Goal: Information Seeking & Learning: Learn about a topic

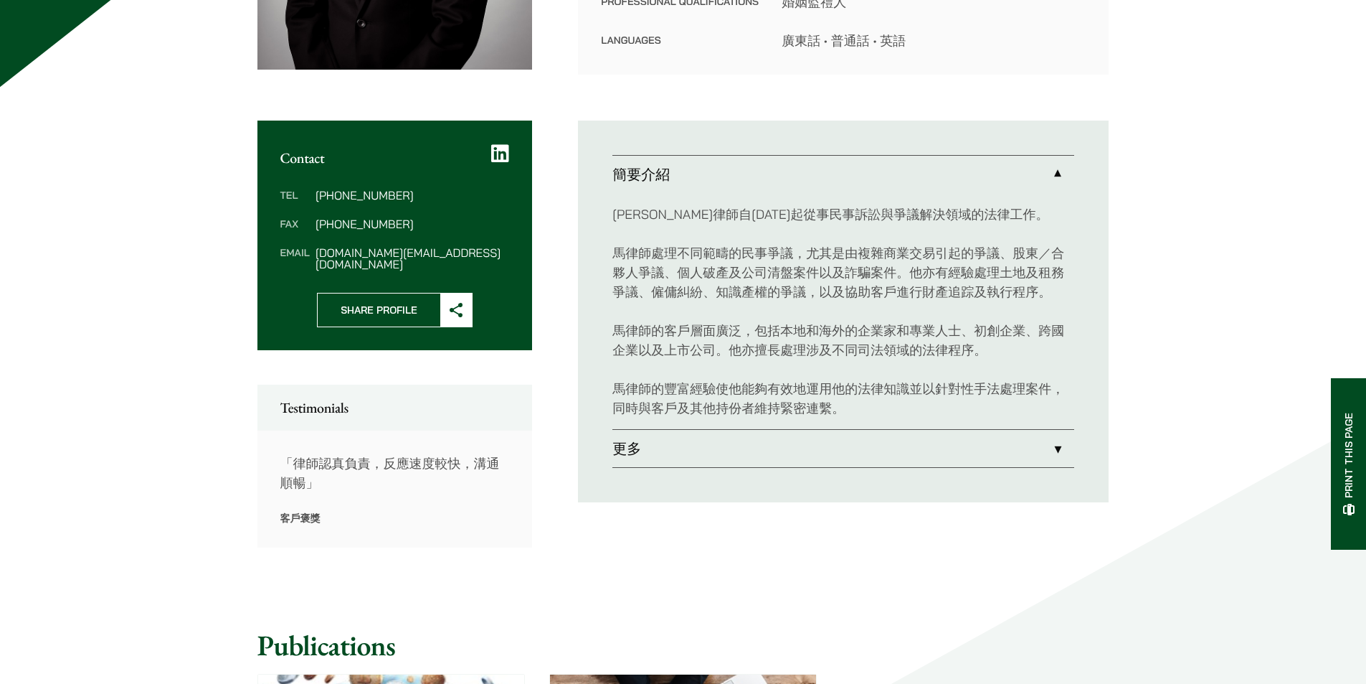
scroll to position [502, 0]
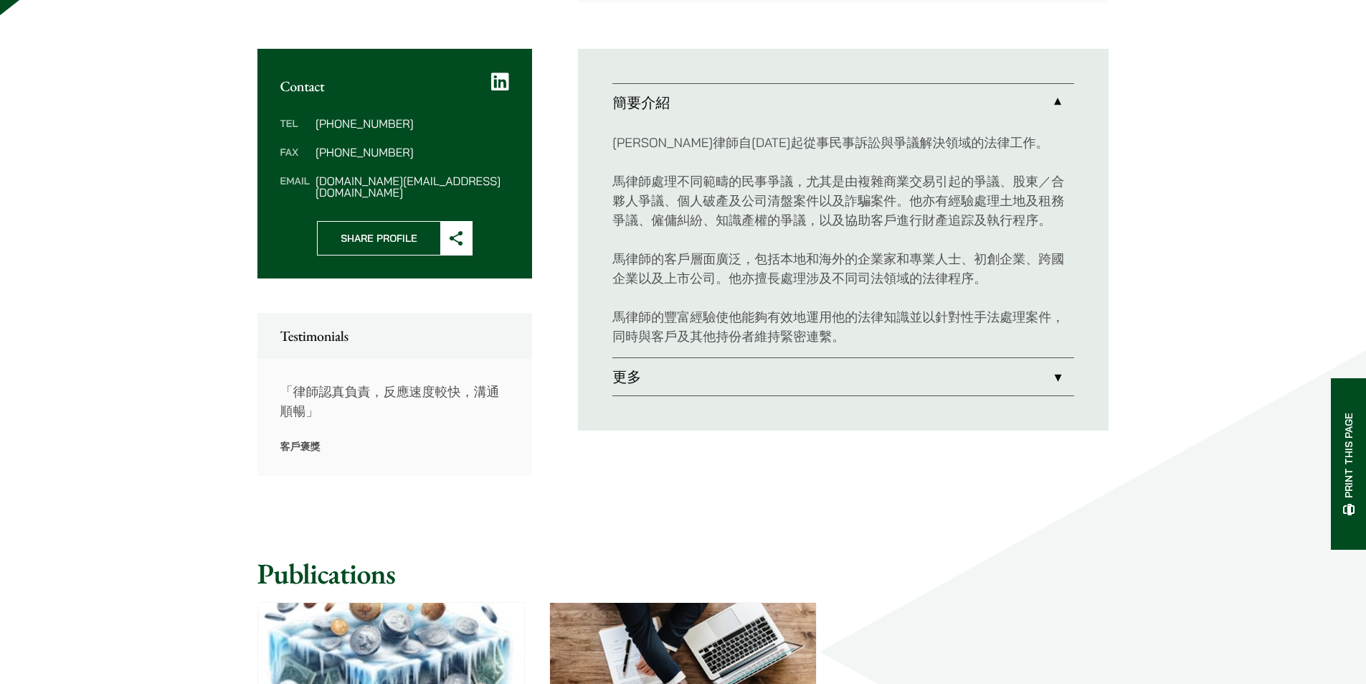
click at [1042, 378] on link "更多" at bounding box center [844, 376] width 462 height 37
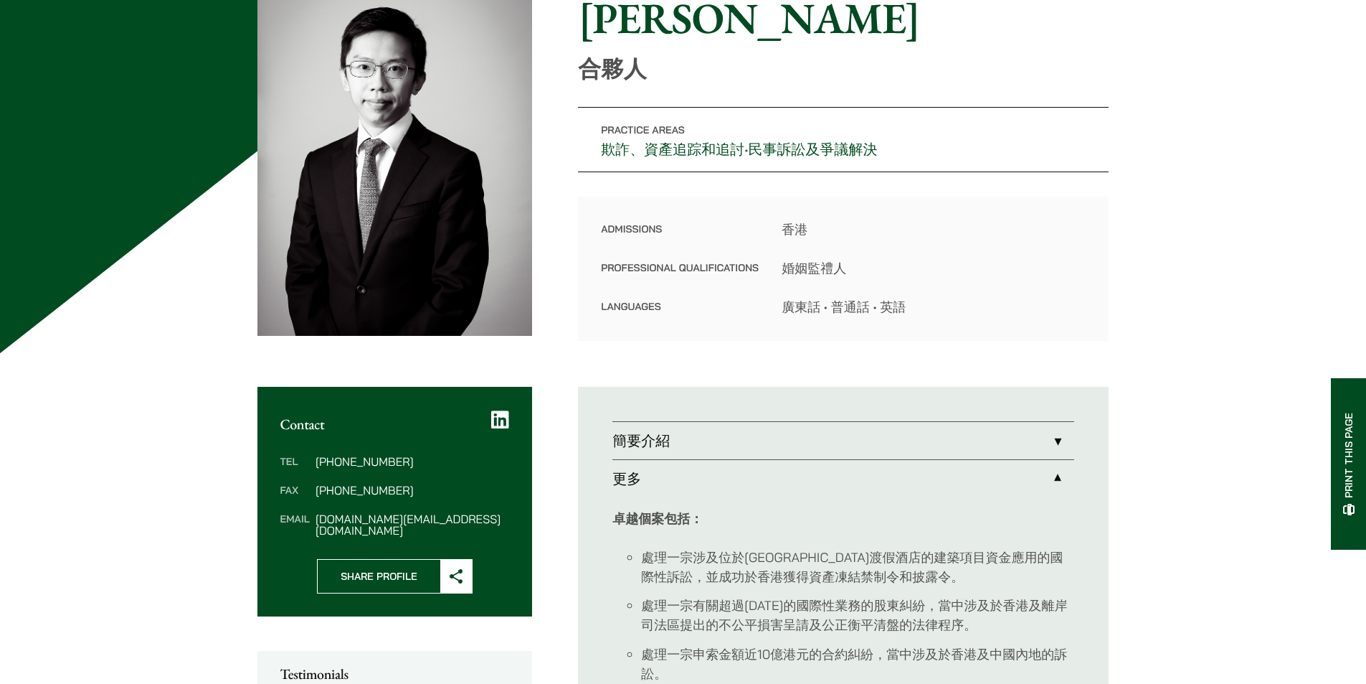
scroll to position [143, 0]
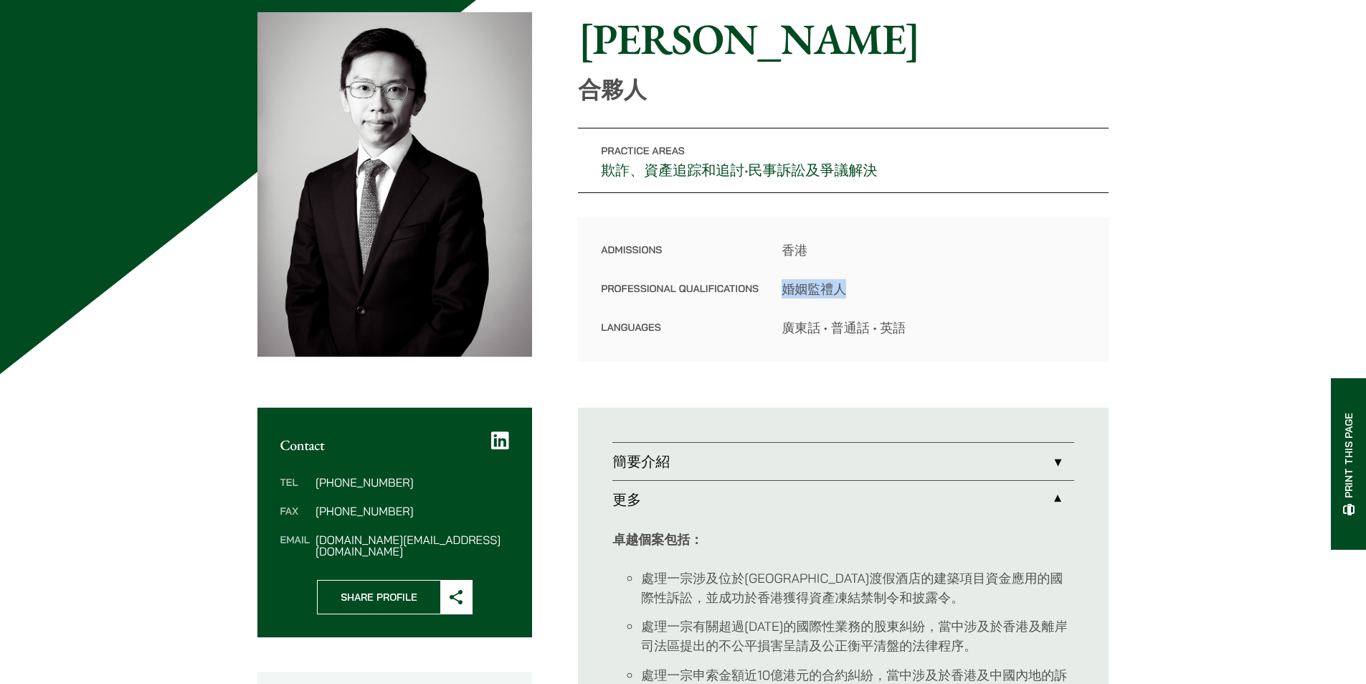
drag, startPoint x: 846, startPoint y: 292, endPoint x: 763, endPoint y: 295, distance: 83.3
click at [763, 295] on dl "Admissions 香港 Professional Qualifications 婚姻監禮人 Languages 廣東話 • 普通話 • 英語" at bounding box center [843, 288] width 485 height 97
click at [822, 295] on dd "婚姻監禮人" at bounding box center [934, 288] width 304 height 19
click at [1052, 463] on link "簡要介紹" at bounding box center [844, 461] width 462 height 37
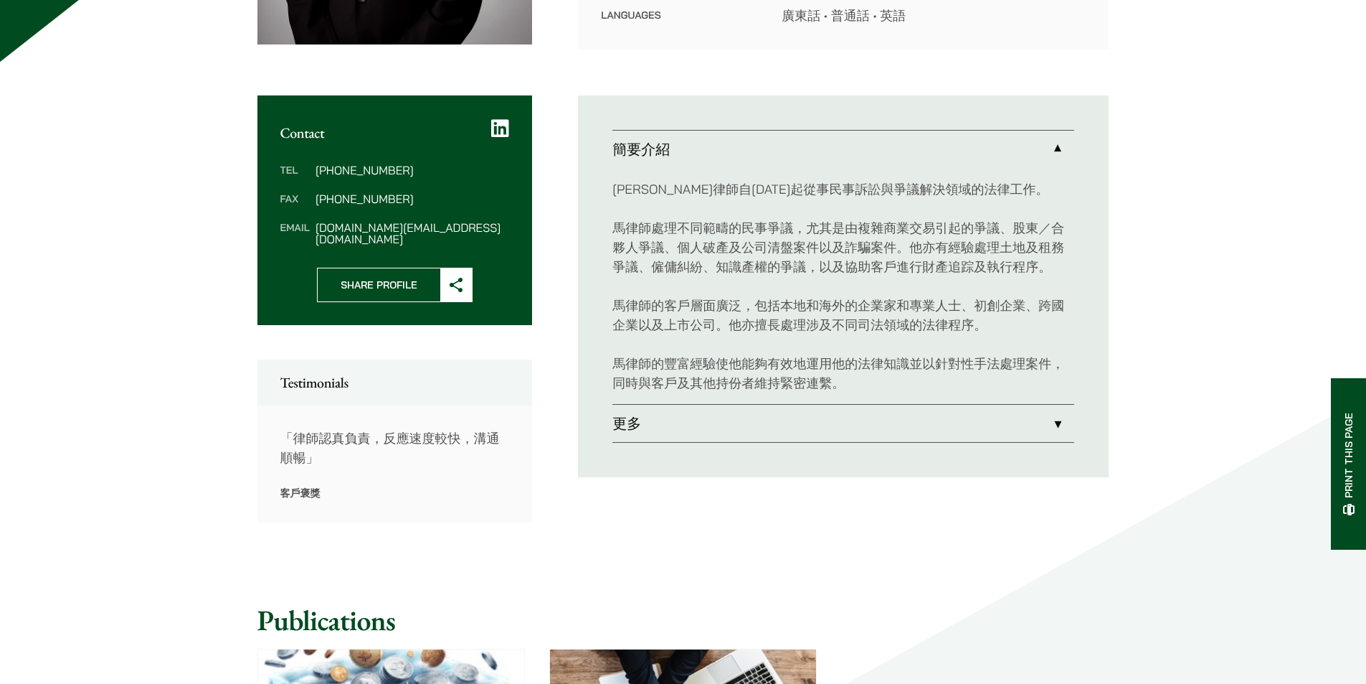
scroll to position [430, 0]
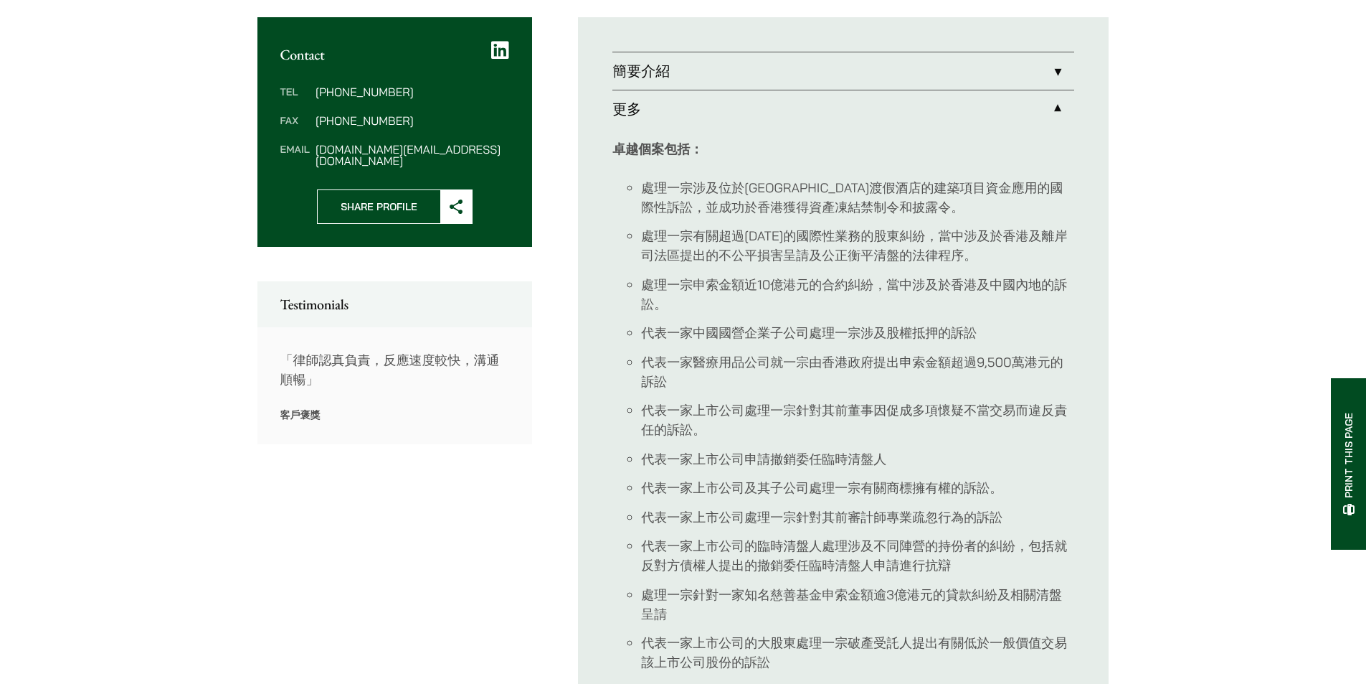
scroll to position [551, 0]
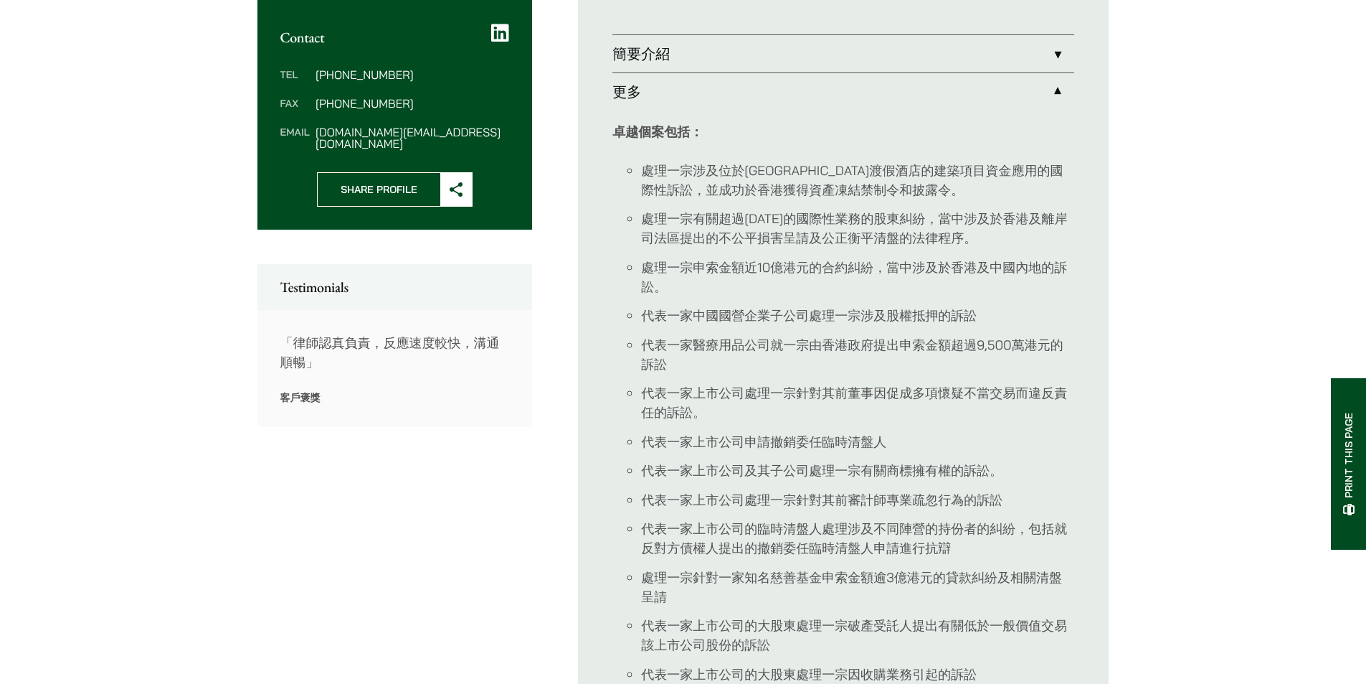
drag, startPoint x: 1043, startPoint y: 36, endPoint x: 1040, endPoint y: 24, distance: 12.5
